Goal: Task Accomplishment & Management: Use online tool/utility

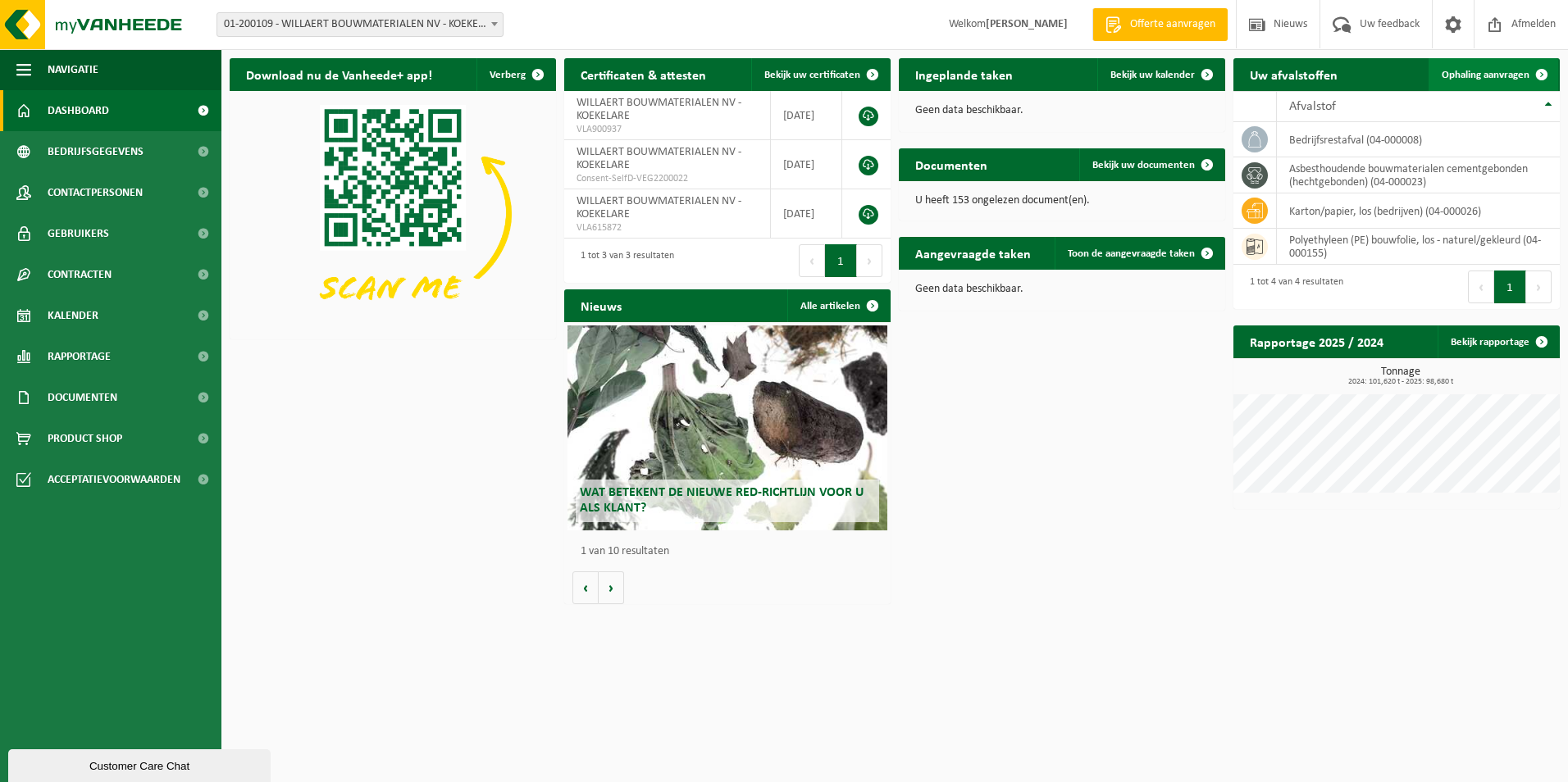
click at [1543, 78] on span at bounding box center [1542, 75] width 33 height 33
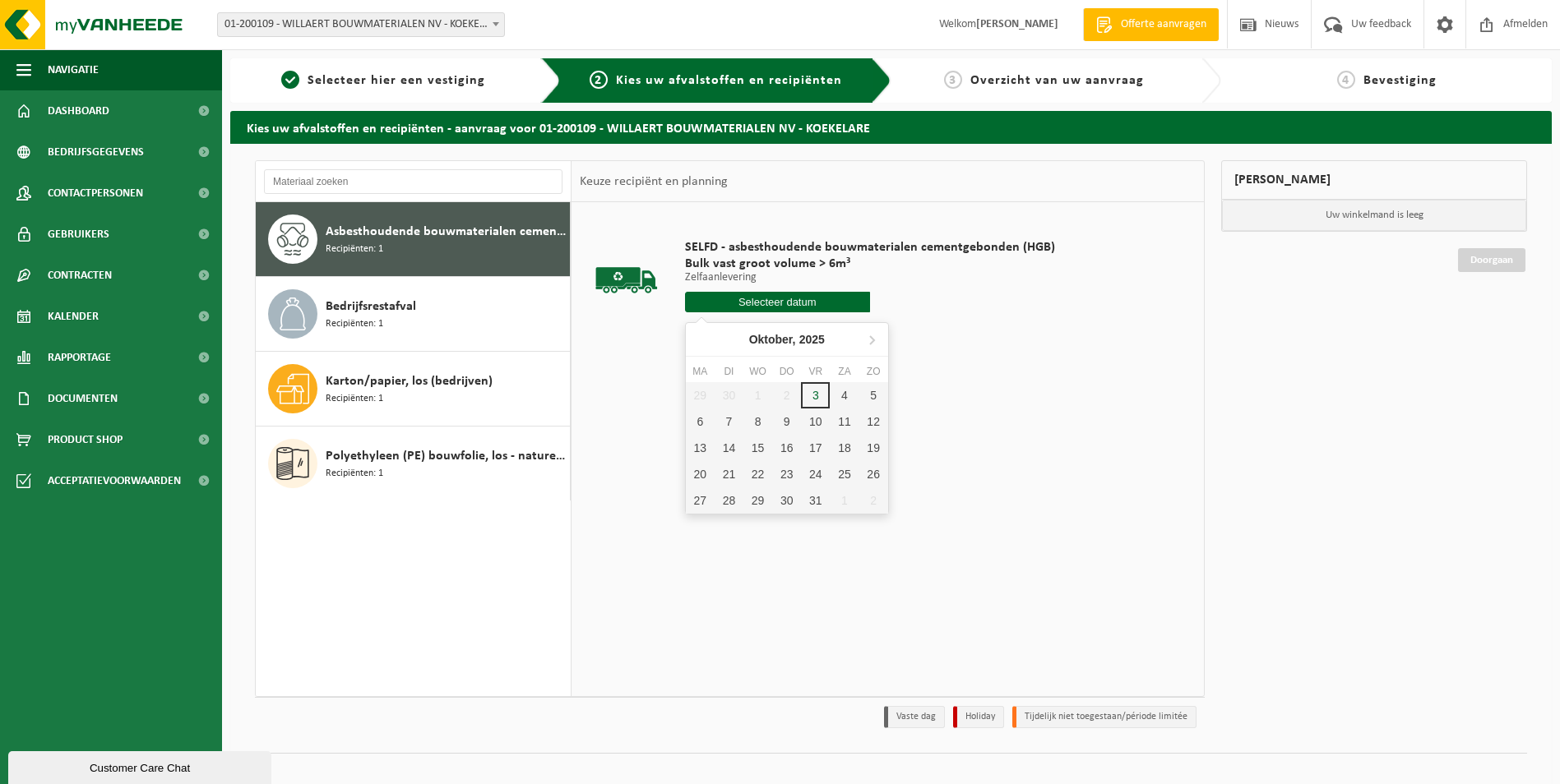
click at [752, 300] on input "text" at bounding box center [777, 302] width 185 height 20
click at [814, 395] on div "3" at bounding box center [815, 395] width 29 height 27
type input "Van 2025-10-03"
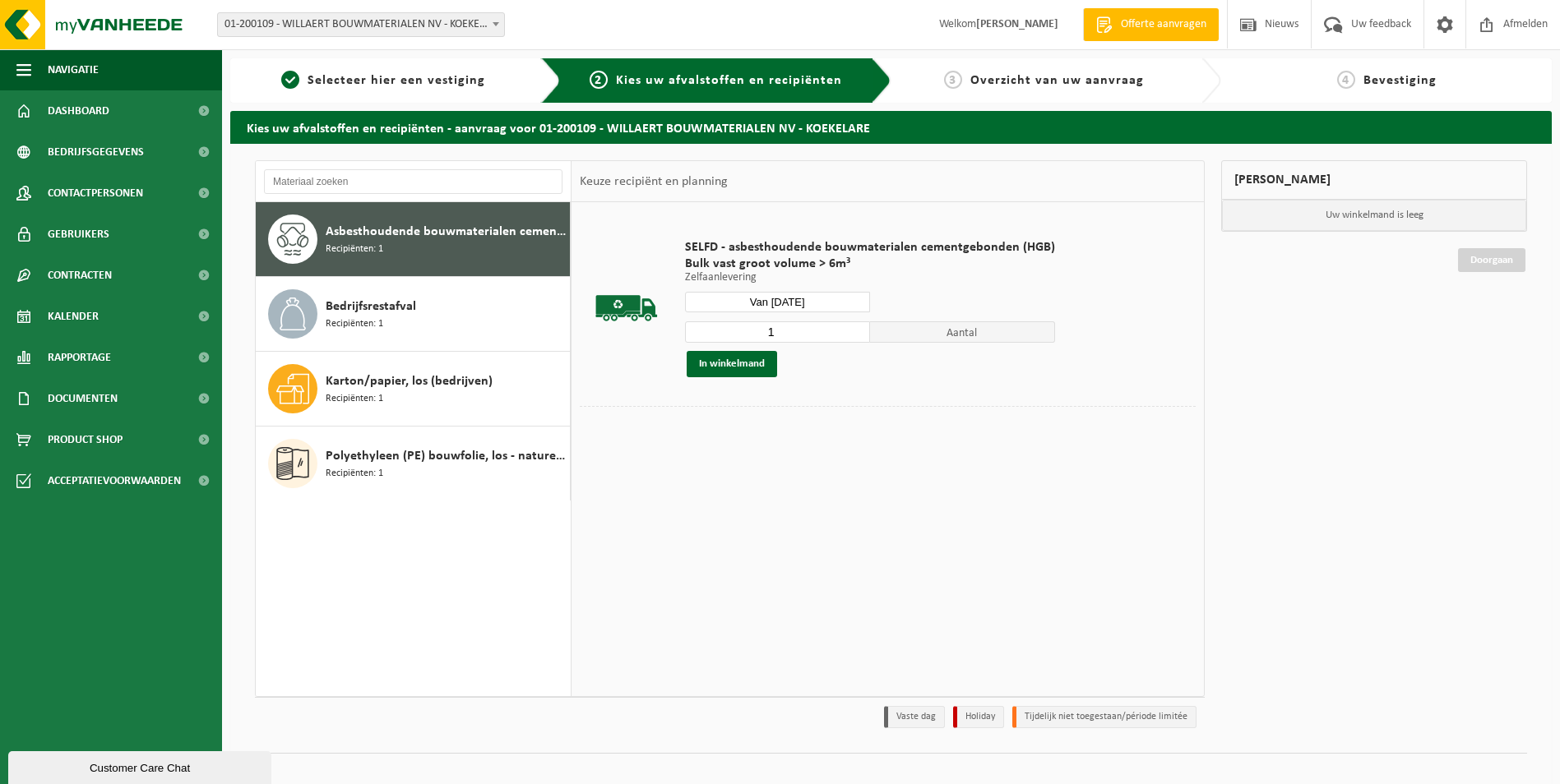
click at [722, 377] on div "SELFD - asbesthoudende bouwmaterialen cementgebonden (HGB) Bulk vast groot volu…" at bounding box center [869, 308] width 387 height 171
click at [731, 370] on button "In winkelmand" at bounding box center [732, 364] width 90 height 27
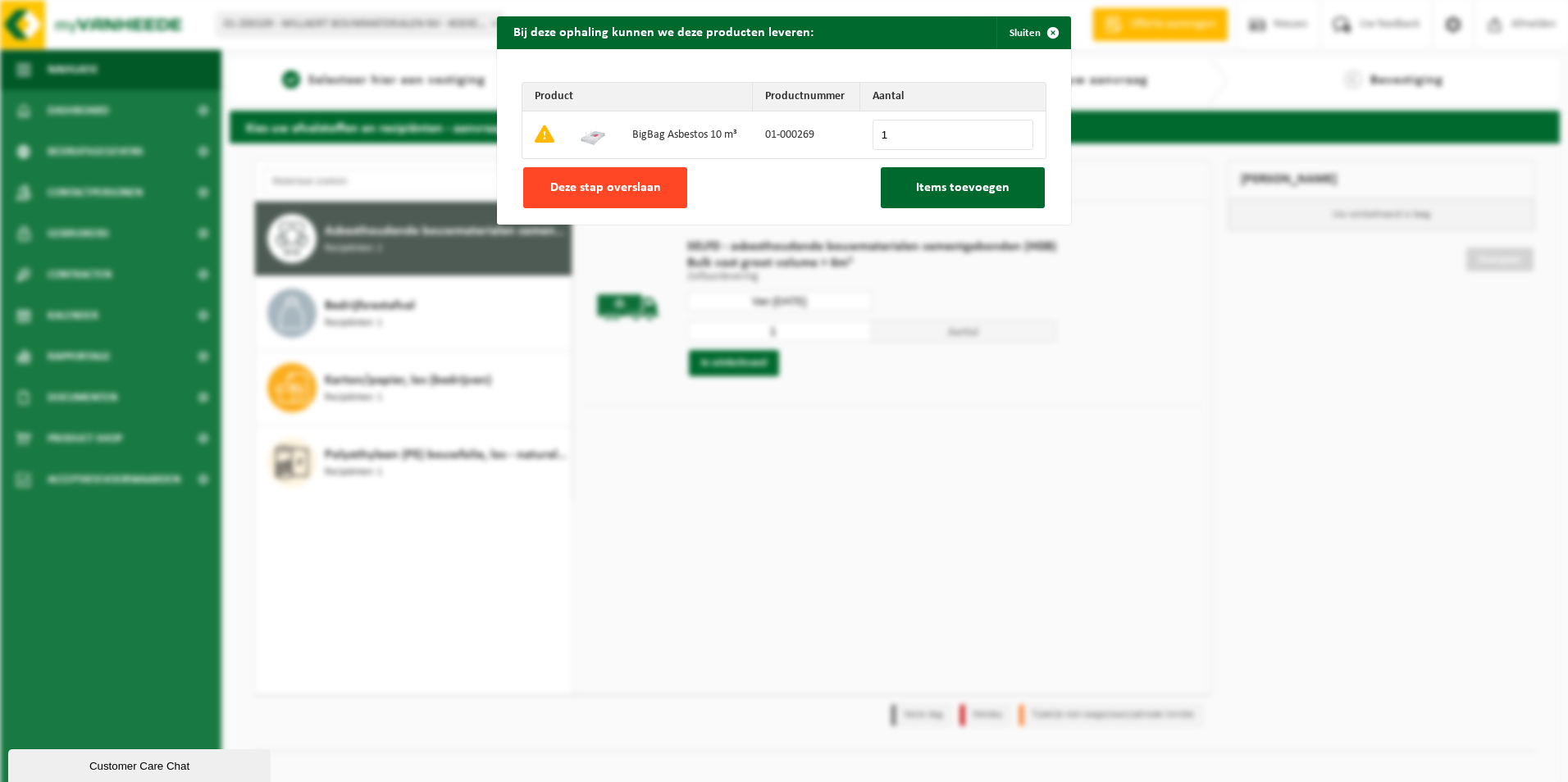
click at [584, 200] on button "Deze stap overslaan" at bounding box center [605, 188] width 164 height 41
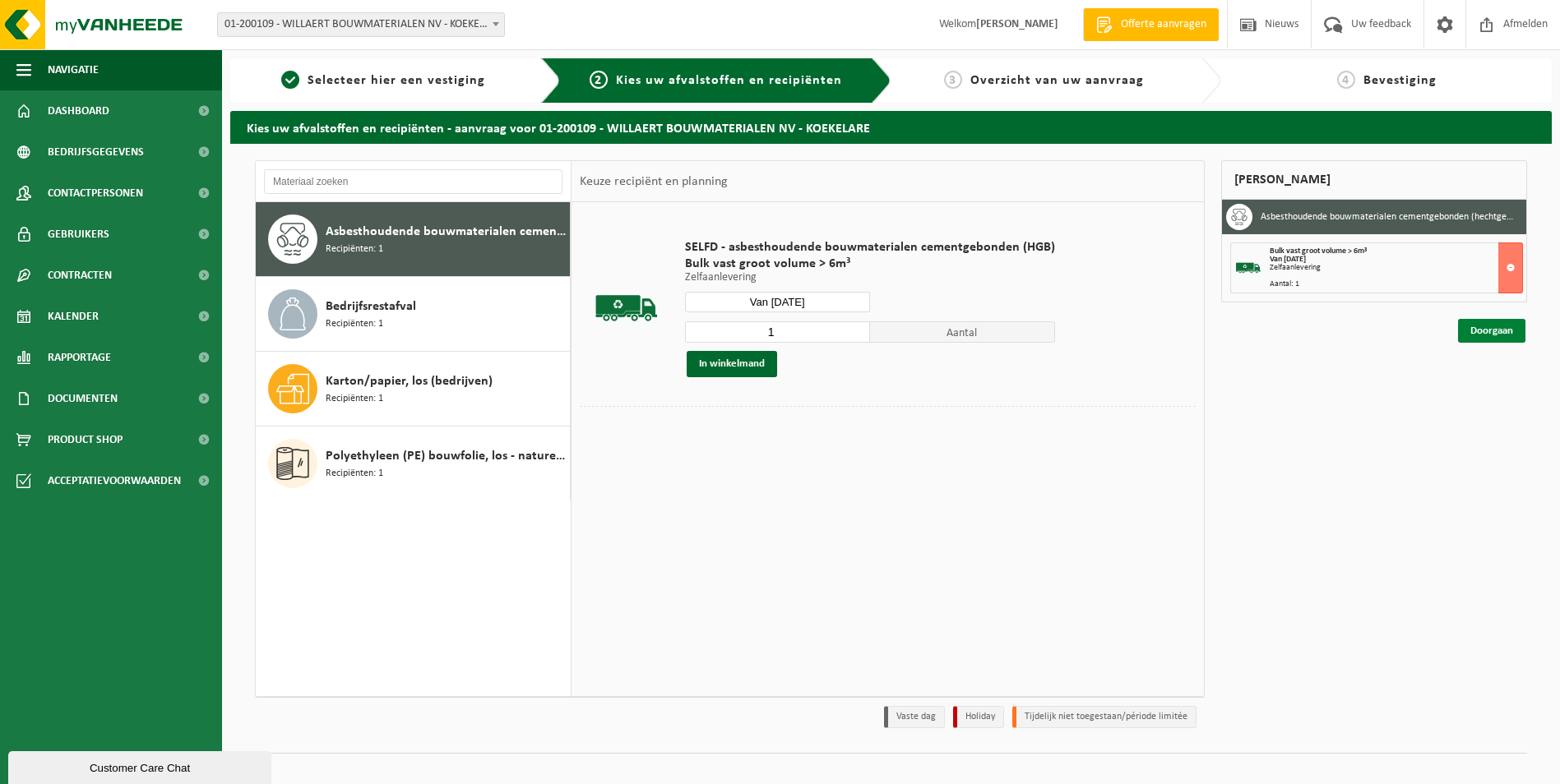
click at [1502, 338] on link "Doorgaan" at bounding box center [1491, 331] width 67 height 24
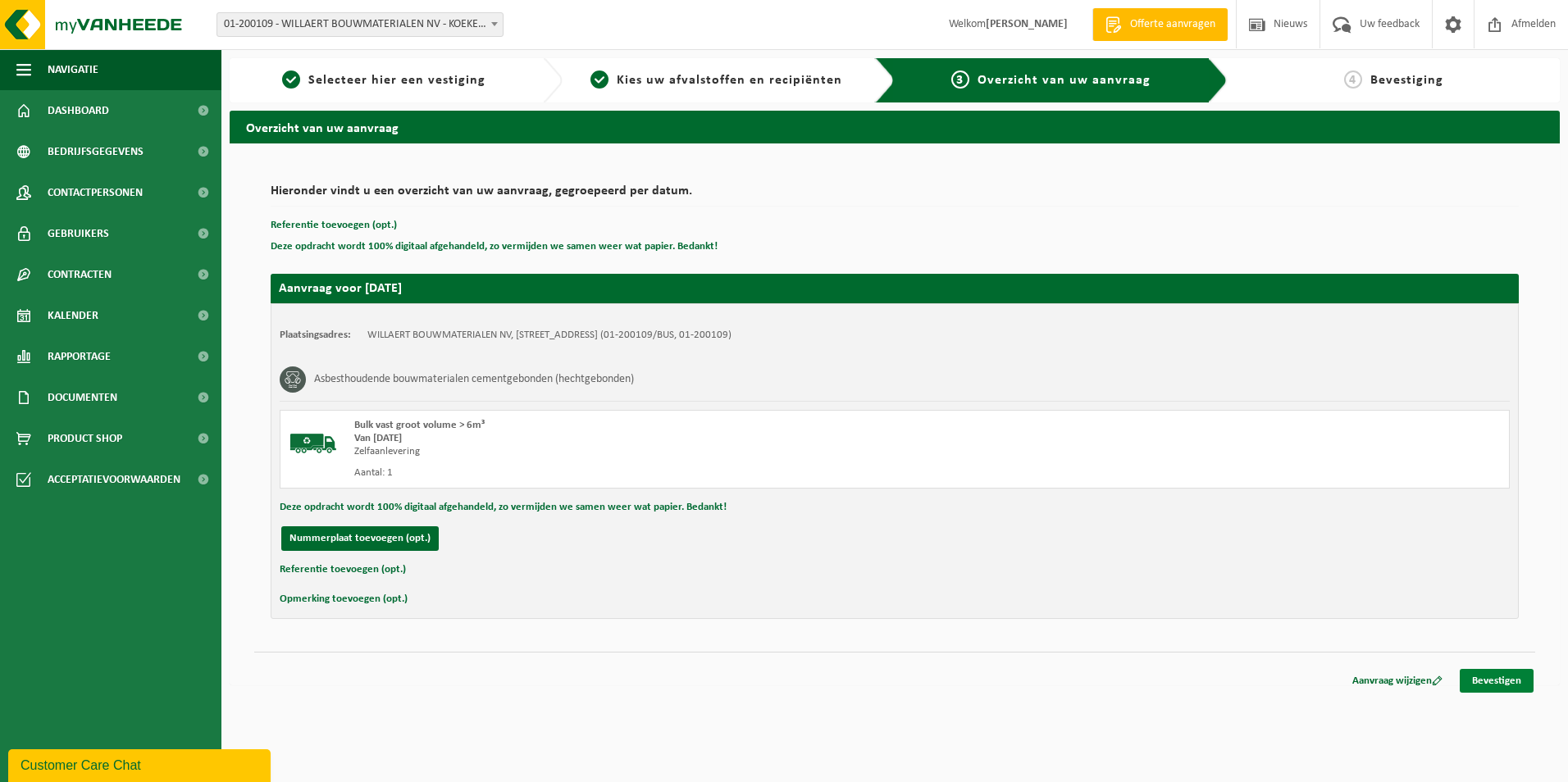
click at [1490, 679] on link "Bevestigen" at bounding box center [1496, 681] width 74 height 24
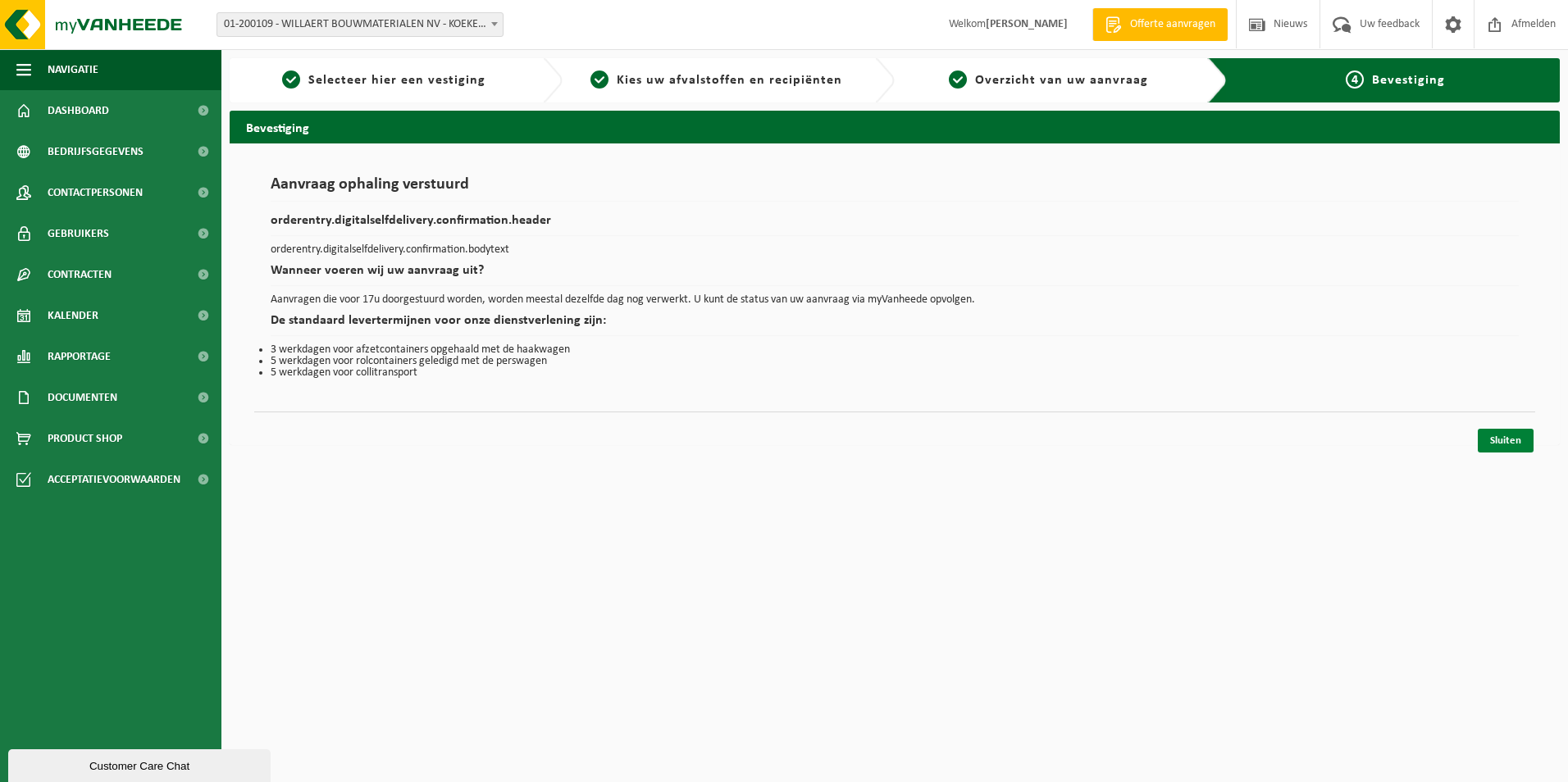
click at [1489, 439] on link "Sluiten" at bounding box center [1505, 441] width 56 height 24
